Goal: Communication & Community: Answer question/provide support

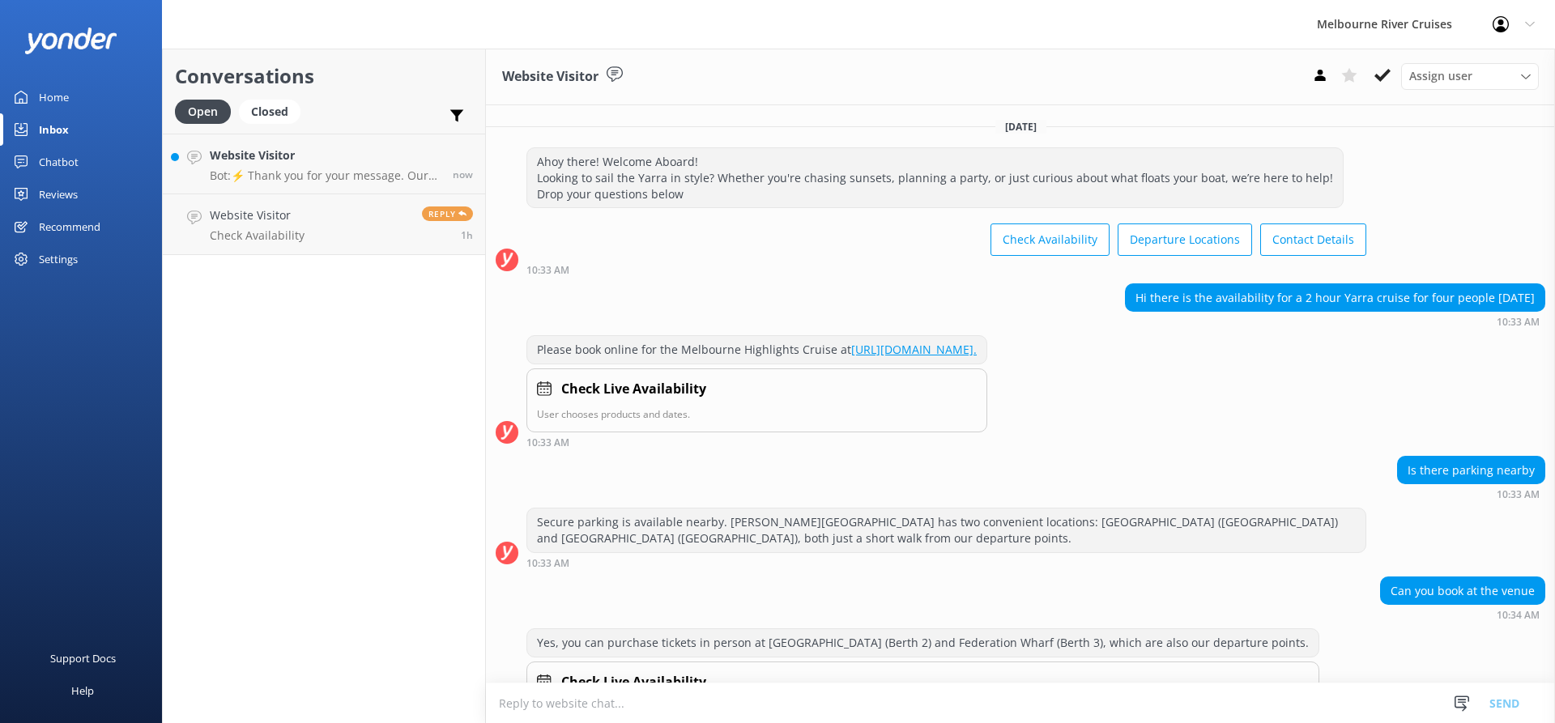
scroll to position [117, 0]
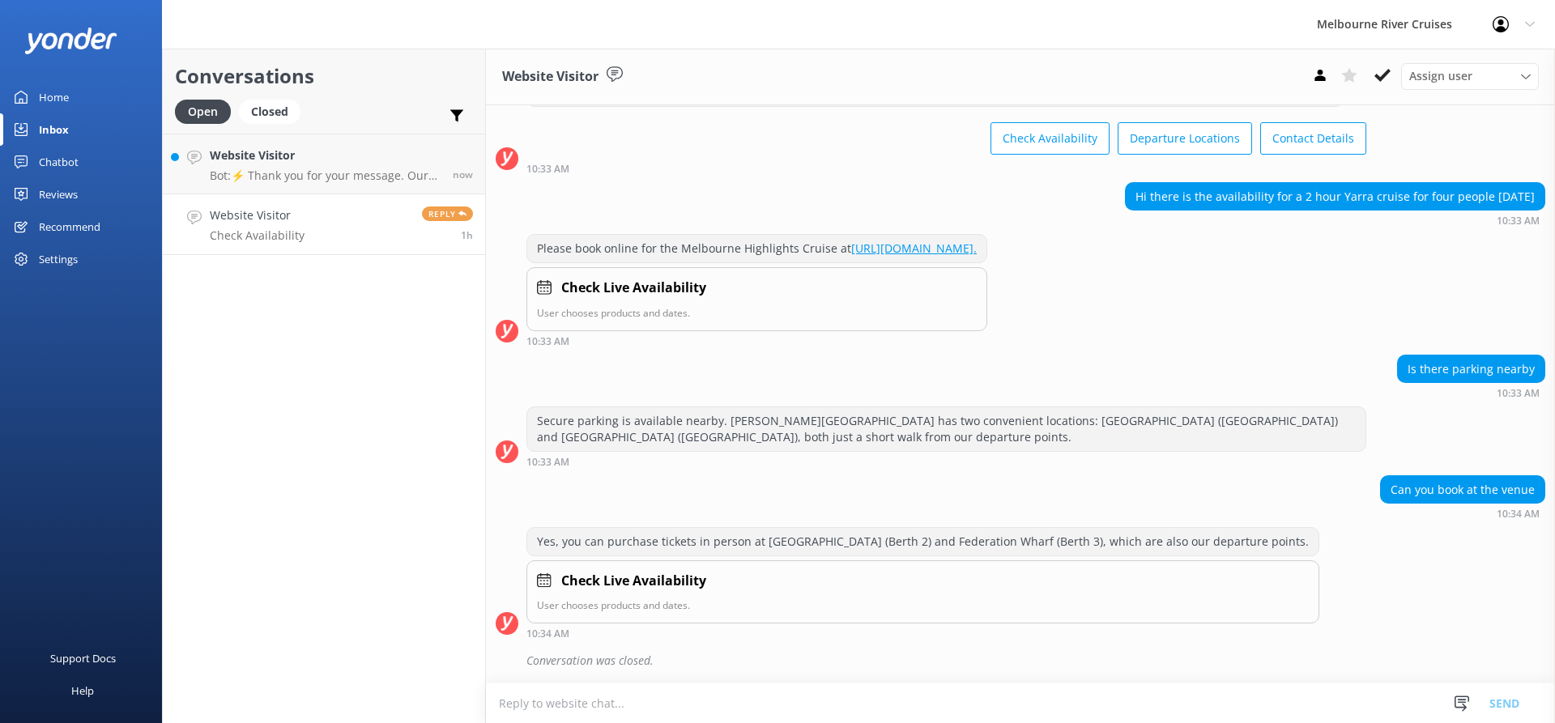
drag, startPoint x: 0, startPoint y: 0, endPoint x: 347, endPoint y: 224, distance: 412.5
click at [347, 224] on link "Website Visitor Check Availability Reply 1h" at bounding box center [324, 224] width 322 height 61
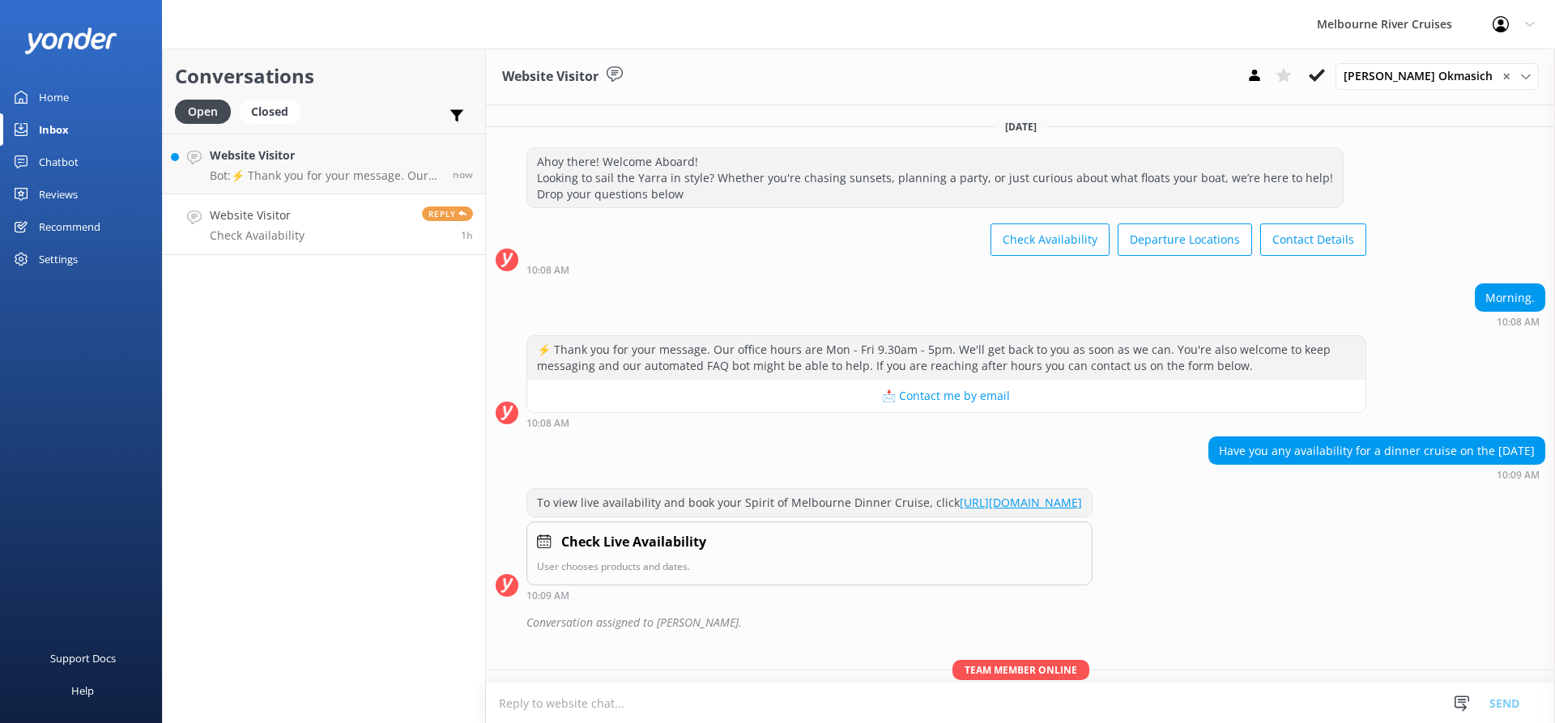
scroll to position [305, 0]
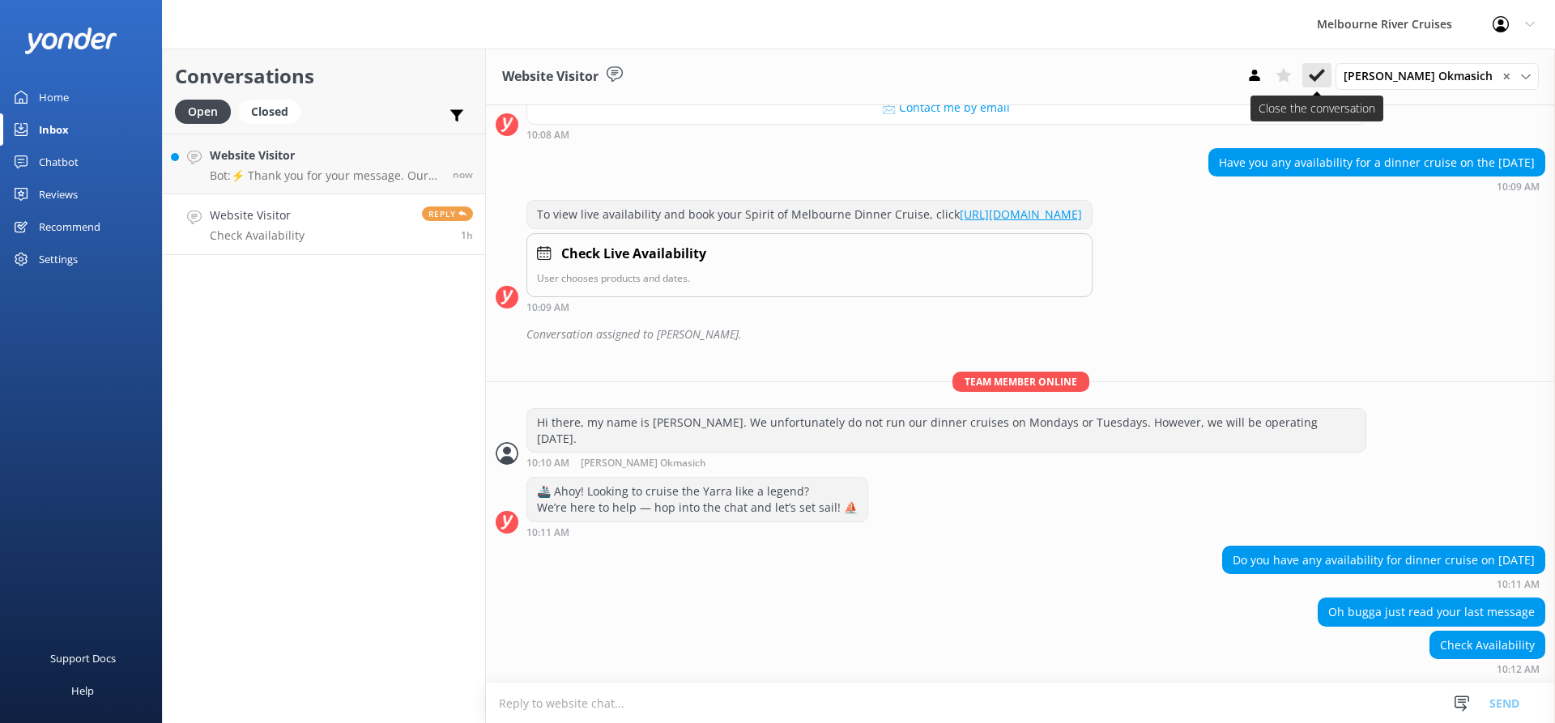
click at [1325, 70] on icon at bounding box center [1317, 75] width 16 height 16
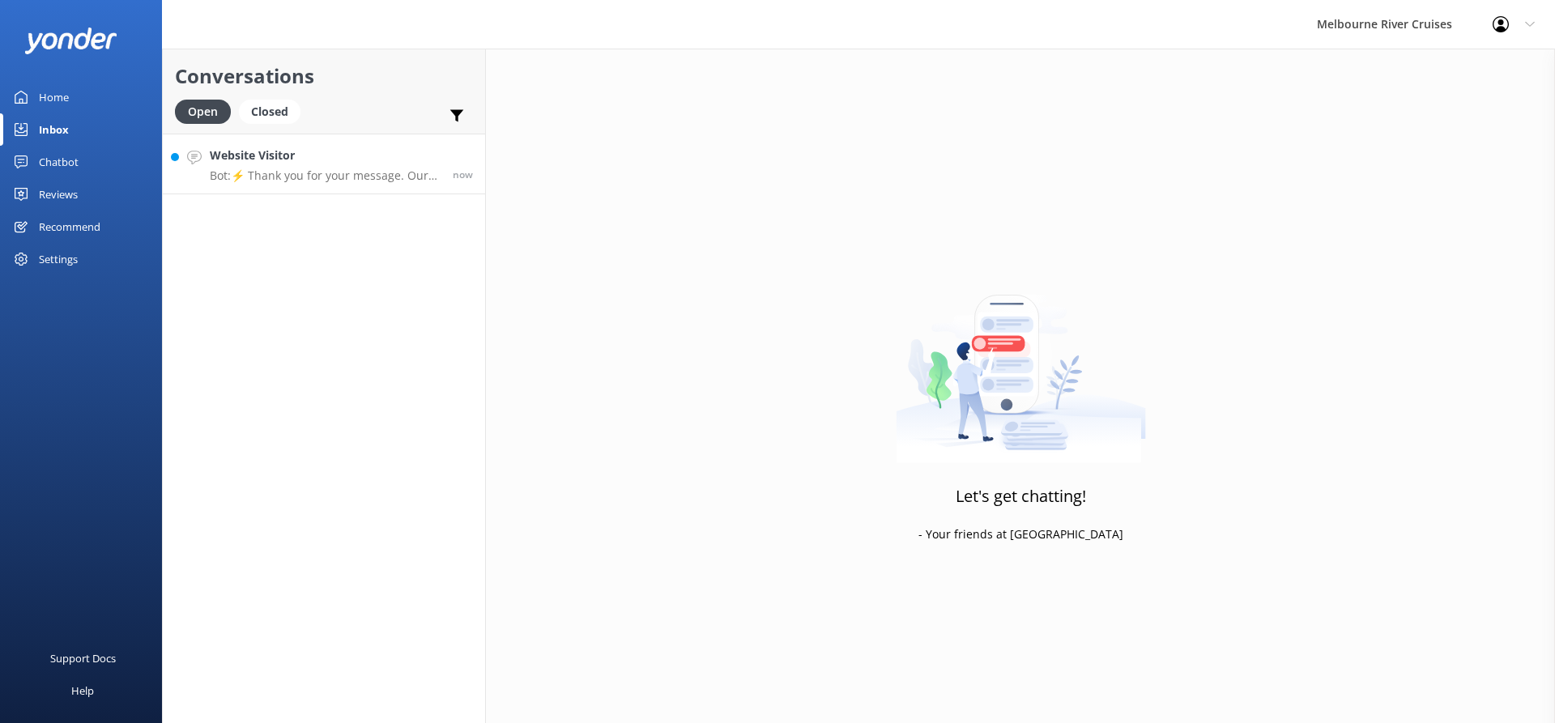
click at [357, 164] on h4 "Website Visitor" at bounding box center [325, 156] width 231 height 18
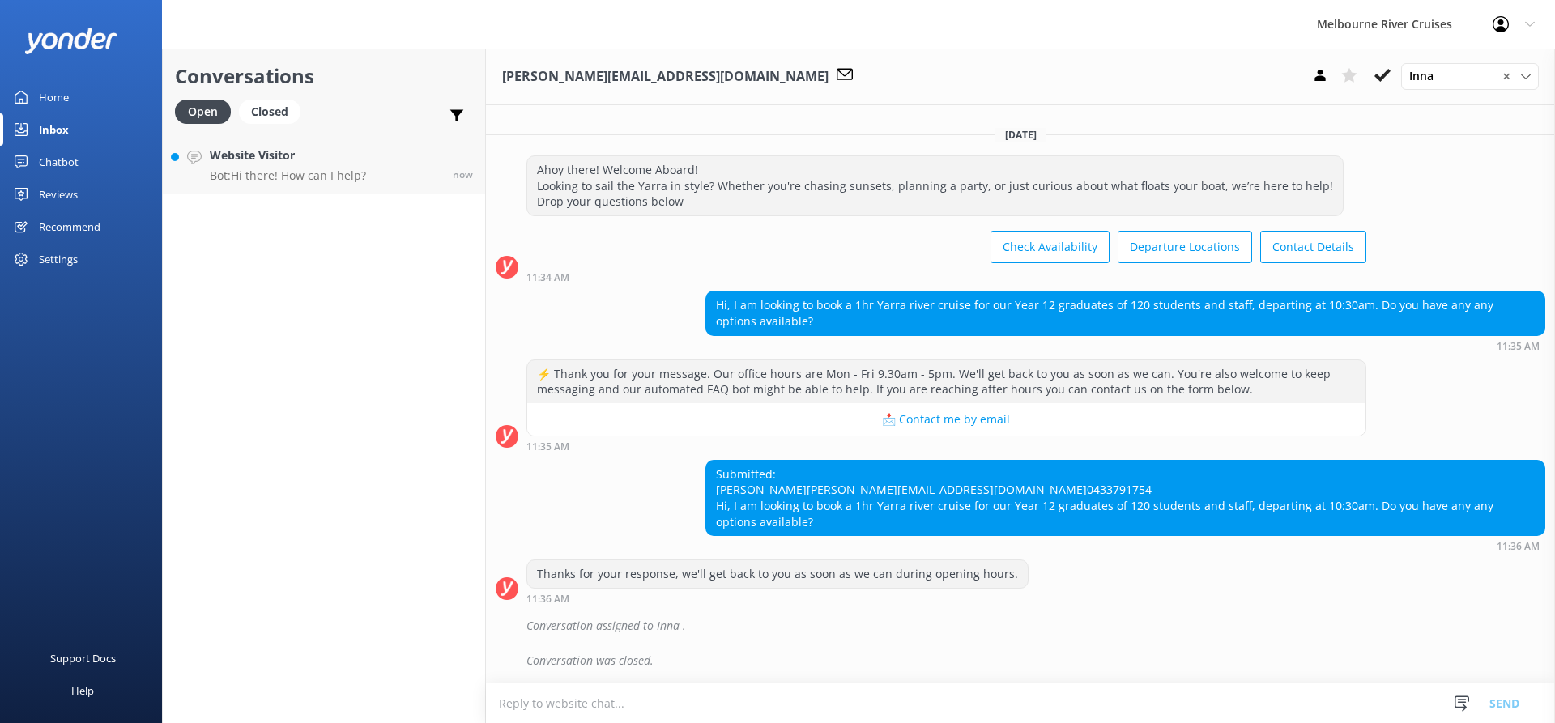
scroll to position [23, 0]
click at [263, 172] on p "Bot: Hi there! How can I help?" at bounding box center [288, 175] width 156 height 15
